Goal: Navigation & Orientation: Find specific page/section

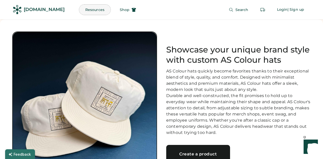
click at [83, 9] on button "Resources" at bounding box center [94, 10] width 31 height 10
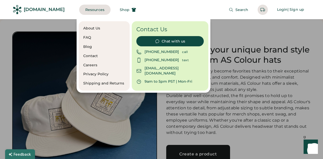
click at [89, 28] on div "About Us" at bounding box center [104, 28] width 42 height 5
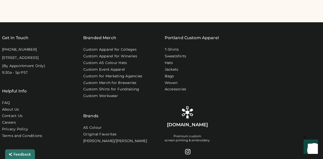
scroll to position [404, 0]
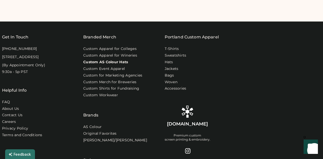
click at [103, 63] on link "Custom AS Colour Hats" at bounding box center [105, 62] width 45 height 5
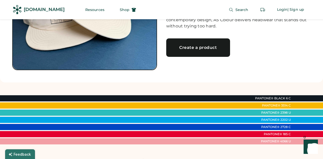
scroll to position [110, 0]
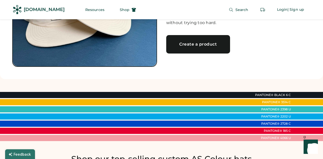
click at [181, 46] on div "Create a product" at bounding box center [198, 44] width 52 height 4
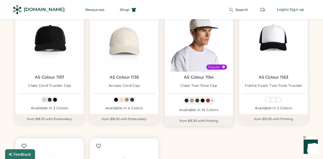
scroll to position [941, 0]
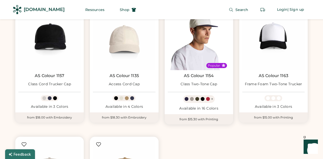
click at [191, 49] on img at bounding box center [199, 38] width 62 height 62
